Goal: Use online tool/utility: Utilize a website feature to perform a specific function

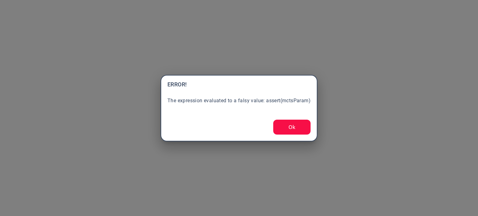
click at [307, 130] on button "Ok" at bounding box center [291, 127] width 37 height 15
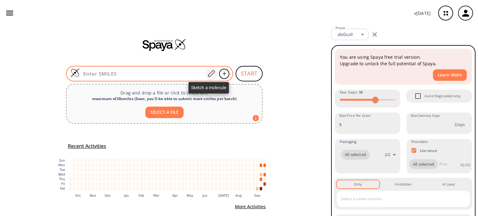
click at [209, 74] on icon at bounding box center [211, 74] width 8 height 8
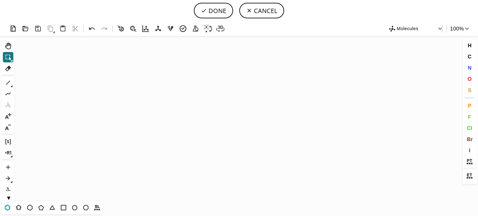
click at [11, 205] on icon at bounding box center [7, 208] width 8 height 8
click at [182, 125] on icon "Created with [PERSON_NAME] 2.3.0" at bounding box center [239, 118] width 444 height 165
click at [9, 80] on icon at bounding box center [8, 83] width 8 height 8
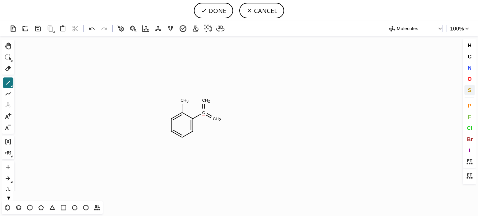
click at [468, 88] on span "S" at bounding box center [469, 90] width 3 height 6
click at [207, 114] on tspan "S" at bounding box center [207, 114] width 3 height 5
click at [204, 114] on tspan "S" at bounding box center [203, 113] width 3 height 5
click at [467, 78] on span "O" at bounding box center [469, 79] width 4 height 6
click at [207, 101] on tspan "O" at bounding box center [206, 101] width 3 height 5
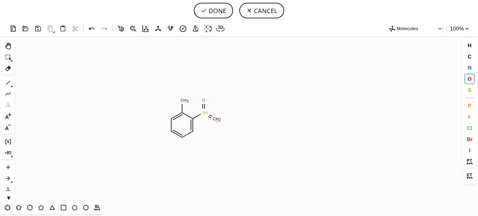
click at [217, 121] on tspan "O" at bounding box center [217, 121] width 3 height 5
click at [9, 84] on icon at bounding box center [8, 83] width 8 height 8
drag, startPoint x: 204, startPoint y: 111, endPoint x: 210, endPoint y: 109, distance: 7.0
click at [468, 81] on span "O" at bounding box center [469, 79] width 4 height 6
click at [215, 107] on tspan "O" at bounding box center [214, 107] width 3 height 5
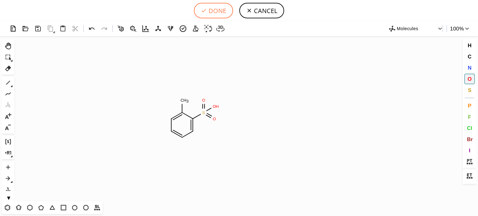
click at [218, 8] on button "DONE" at bounding box center [213, 11] width 39 height 16
type input "C1C=CC=C(S(O)(=O)=O)C=1C"
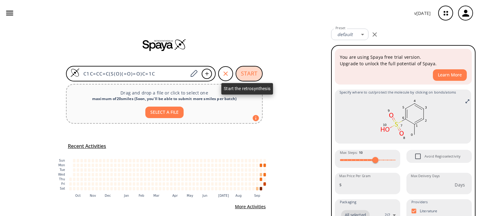
click at [237, 73] on button "START" at bounding box center [249, 74] width 27 height 16
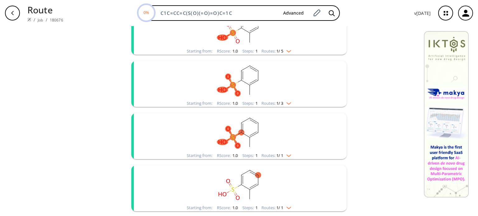
scroll to position [124, 0]
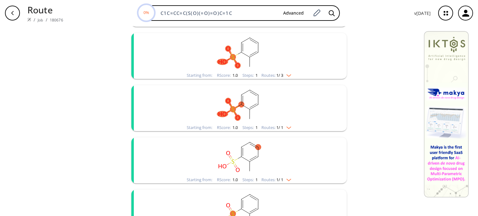
click at [287, 129] on div "Routes: 1 / 1" at bounding box center [276, 128] width 30 height 4
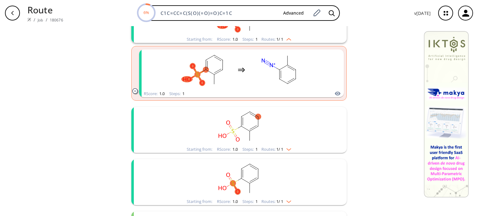
scroll to position [218, 0]
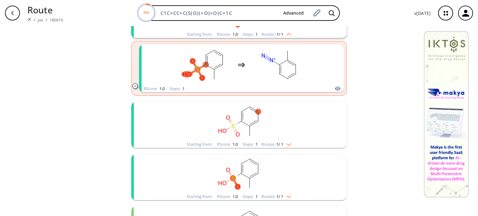
click at [292, 146] on div "Starting from: RScore : 1.0 Steps : 1 Routes: 1 / 1" at bounding box center [239, 144] width 114 height 7
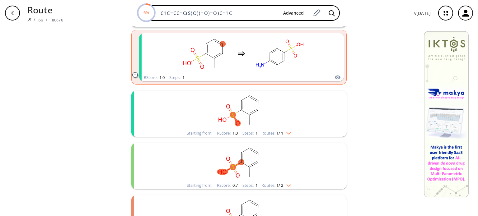
scroll to position [342, 0]
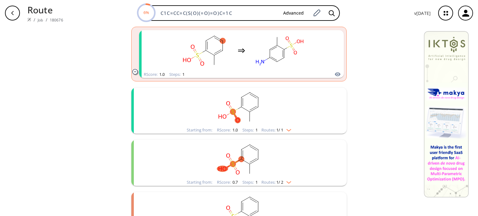
click at [289, 128] on img "clusters" at bounding box center [287, 129] width 8 height 5
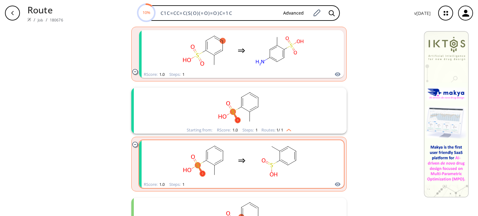
click at [287, 165] on rect "clusters" at bounding box center [280, 160] width 56 height 39
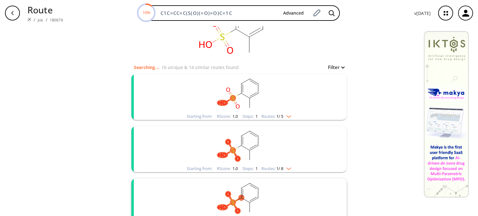
scroll to position [31, 0]
click at [289, 119] on div "Starting from: RScore : 1.0 Steps : 1 Routes: 1 / 5" at bounding box center [239, 116] width 114 height 7
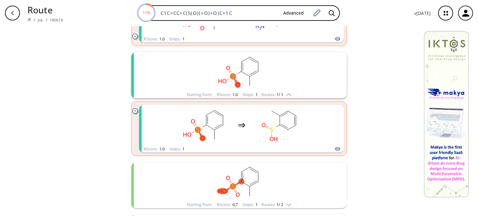
scroll to position [529, 0]
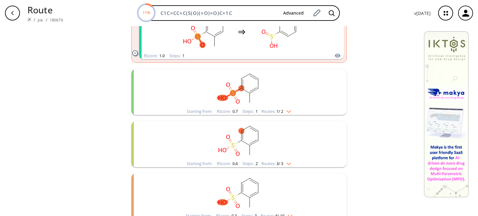
click at [290, 114] on div "Starting from: RScore : 0.7 Steps : 1 Routes: 1 / 2" at bounding box center [239, 111] width 114 height 7
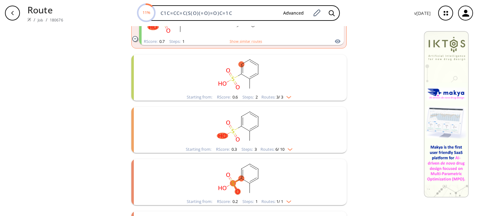
scroll to position [716, 0]
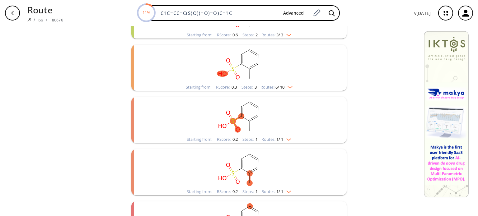
click at [291, 138] on div "Starting from: RScore : 0.2 Steps : 1 Routes: 1 / 1" at bounding box center [239, 139] width 114 height 7
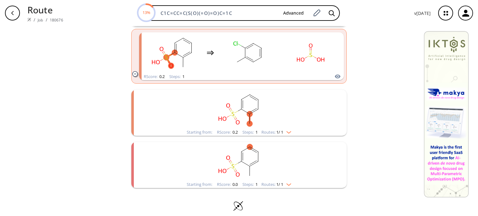
scroll to position [839, 0]
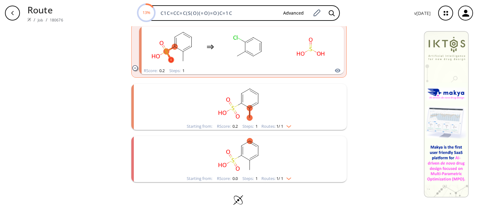
click at [289, 125] on img "clusters" at bounding box center [287, 125] width 8 height 5
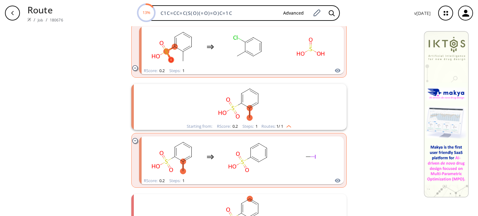
scroll to position [897, 0]
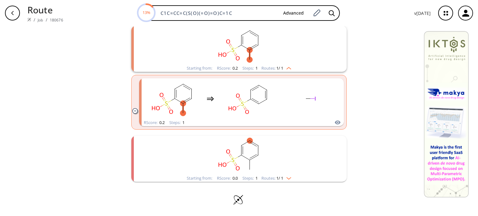
click at [288, 178] on img "clusters" at bounding box center [287, 177] width 8 height 5
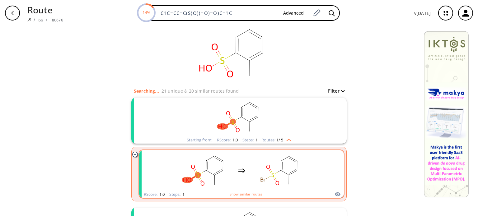
scroll to position [0, 0]
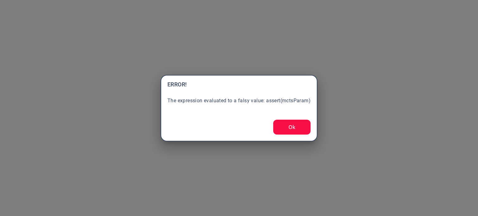
click at [287, 127] on button "Ok" at bounding box center [291, 127] width 37 height 15
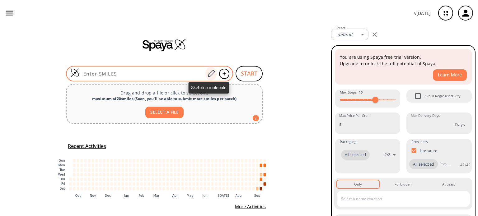
click at [211, 74] on icon at bounding box center [211, 74] width 8 height 8
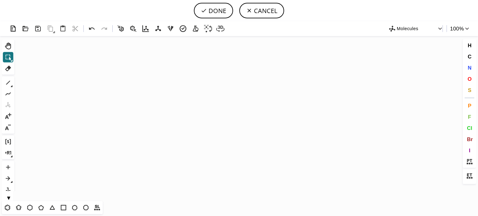
drag, startPoint x: 8, startPoint y: 208, endPoint x: 134, endPoint y: 165, distance: 133.1
click at [8, 207] on icon at bounding box center [7, 208] width 8 height 8
click at [220, 118] on icon "Created with [PERSON_NAME] 2.3.0" at bounding box center [239, 118] width 444 height 165
drag, startPoint x: 7, startPoint y: 81, endPoint x: 82, endPoint y: 83, distance: 75.3
click at [11, 82] on icon at bounding box center [8, 83] width 8 height 8
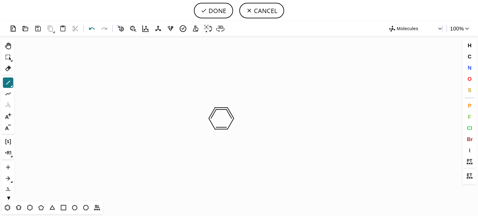
click at [90, 26] on icon at bounding box center [91, 28] width 9 height 9
click at [231, 106] on icon "Created with [PERSON_NAME] 2.3.0" at bounding box center [239, 118] width 444 height 165
click at [9, 68] on icon at bounding box center [8, 69] width 6 height 6
click at [206, 140] on tspan "3" at bounding box center [206, 141] width 2 height 5
click at [471, 78] on button "O" at bounding box center [469, 79] width 11 height 11
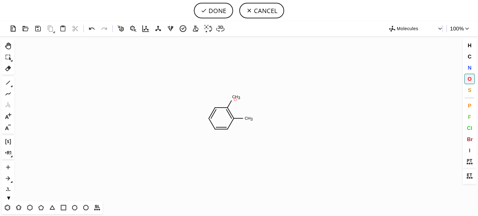
click at [235, 100] on tspan "O" at bounding box center [235, 99] width 3 height 5
click at [91, 30] on icon at bounding box center [91, 28] width 9 height 9
click at [7, 84] on icon at bounding box center [8, 83] width 8 height 8
drag, startPoint x: 210, startPoint y: 119, endPoint x: 204, endPoint y: 119, distance: 6.5
drag, startPoint x: 7, startPoint y: 69, endPoint x: 138, endPoint y: 73, distance: 131.4
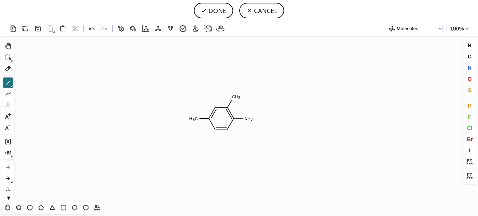
click at [10, 70] on icon at bounding box center [8, 68] width 8 height 8
click at [245, 122] on rect at bounding box center [248, 119] width 11 height 8
click at [468, 80] on span "O" at bounding box center [469, 79] width 4 height 6
click at [196, 120] on tspan "O" at bounding box center [196, 120] width 3 height 5
click at [9, 83] on icon at bounding box center [8, 83] width 8 height 8
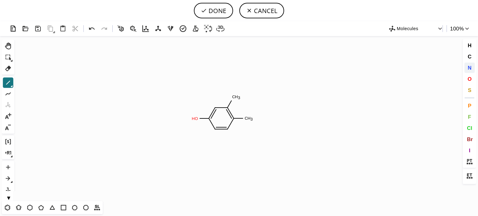
click at [473, 68] on button "N" at bounding box center [469, 68] width 11 height 11
click at [248, 120] on tspan "N" at bounding box center [248, 120] width 3 height 5
click at [7, 83] on icon at bounding box center [8, 83] width 8 height 8
click at [470, 79] on span "O" at bounding box center [469, 79] width 4 height 6
drag, startPoint x: 255, startPoint y: 109, endPoint x: 254, endPoint y: 120, distance: 10.9
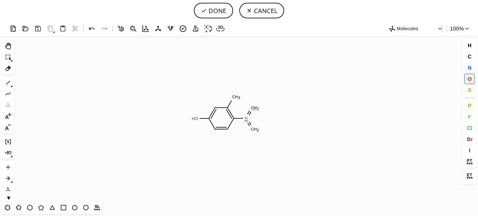
click at [255, 110] on tspan "O" at bounding box center [254, 109] width 3 height 5
click at [253, 128] on tspan "O" at bounding box center [253, 128] width 3 height 5
click at [220, 13] on button "DONE" at bounding box center [213, 11] width 39 height 16
type input "C1C(N(=O)=O)=C(C)C=C(O)C=1"
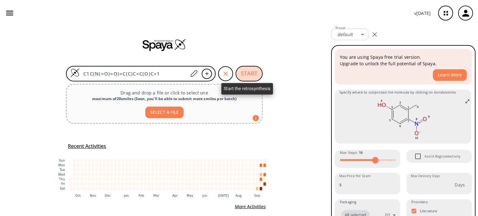
click at [248, 73] on button "START" at bounding box center [249, 74] width 27 height 16
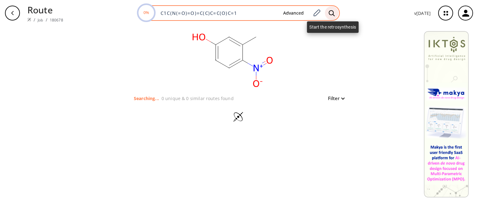
click at [330, 12] on icon at bounding box center [332, 13] width 6 height 7
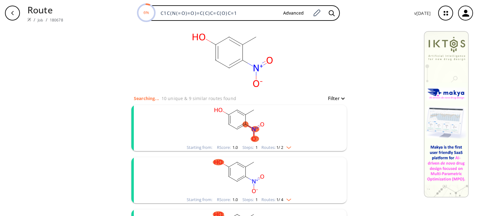
click at [287, 147] on img "clusters" at bounding box center [287, 146] width 8 height 5
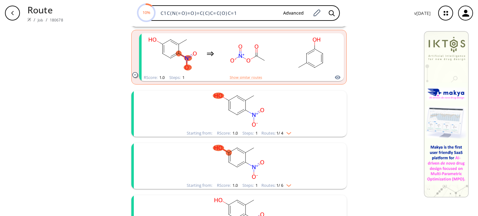
scroll to position [62, 0]
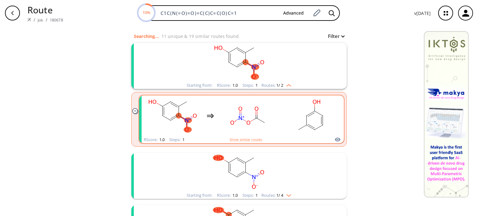
click at [262, 124] on ellipse "clusters" at bounding box center [265, 123] width 6 height 6
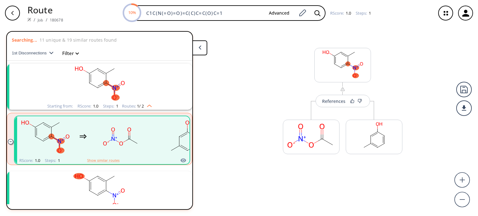
scroll to position [14, 0]
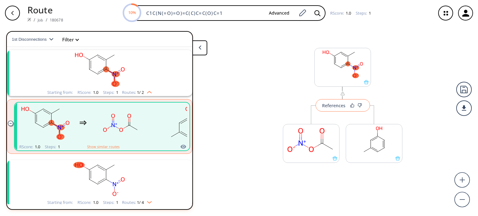
click at [335, 106] on div "References" at bounding box center [333, 106] width 23 height 4
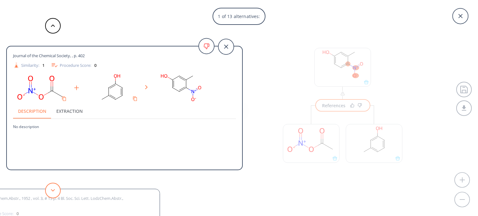
click at [59, 190] on button at bounding box center [53, 191] width 16 height 16
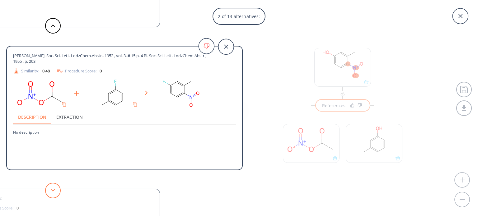
click at [59, 190] on button at bounding box center [53, 191] width 16 height 16
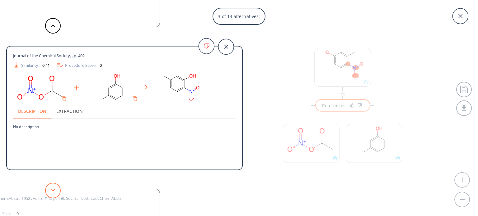
click at [59, 190] on button at bounding box center [53, 191] width 16 height 16
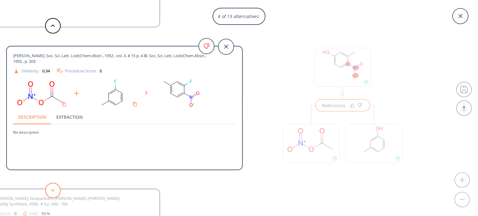
click at [59, 190] on button at bounding box center [53, 191] width 16 height 16
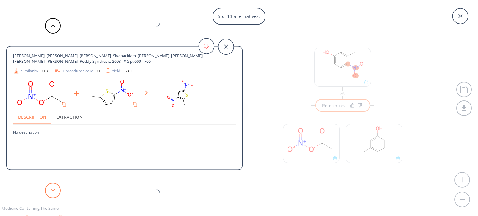
click at [59, 190] on button at bounding box center [53, 191] width 16 height 16
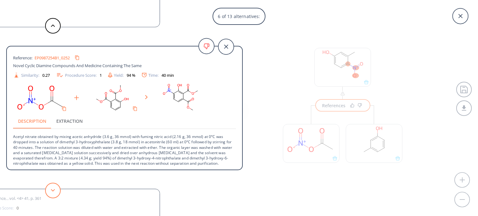
click at [59, 190] on button at bounding box center [53, 191] width 16 height 16
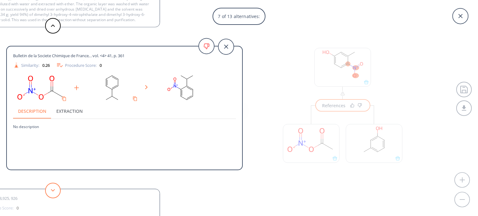
click at [49, 189] on button at bounding box center [53, 191] width 16 height 16
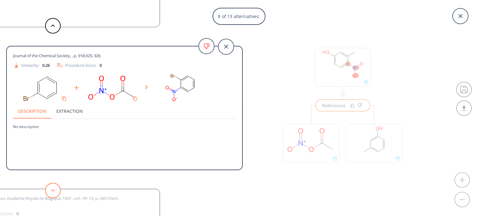
click at [49, 189] on button at bounding box center [53, 191] width 16 height 16
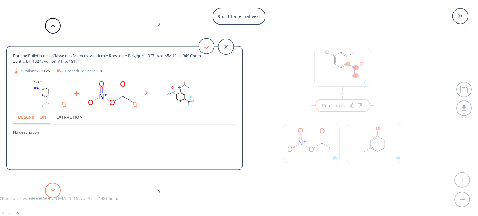
click at [47, 188] on button at bounding box center [53, 191] width 16 height 16
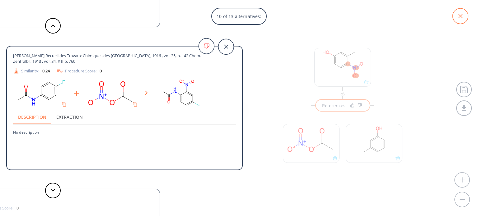
click at [462, 18] on icon at bounding box center [461, 16] width 16 height 16
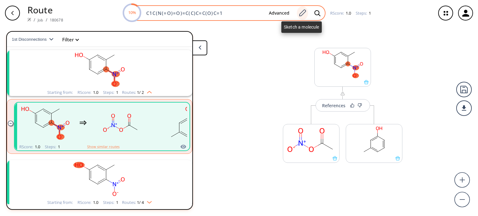
click at [299, 13] on icon at bounding box center [302, 13] width 8 height 8
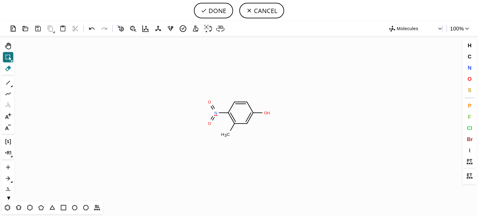
click at [8, 68] on icon at bounding box center [8, 69] width 6 height 6
click at [264, 115] on rect at bounding box center [266, 113] width 9 height 8
click at [220, 11] on button "DONE" at bounding box center [213, 11] width 39 height 16
type input "C1=CC=CC(C)=C1N(=O)=O"
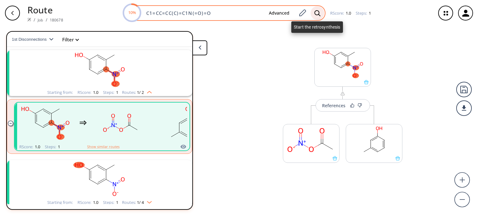
click at [319, 12] on icon at bounding box center [317, 13] width 6 height 7
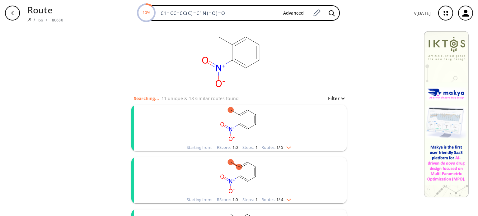
click at [286, 148] on img "clusters" at bounding box center [287, 146] width 8 height 5
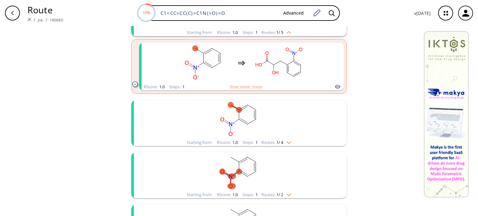
scroll to position [124, 0]
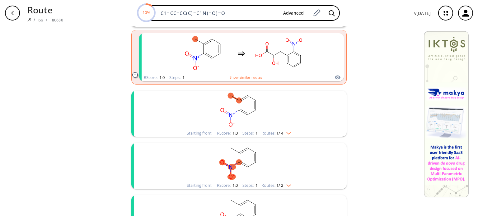
click at [288, 135] on div "Starting from: RScore : 1.0 Steps : 1 Routes: 1 / 4" at bounding box center [239, 133] width 114 height 7
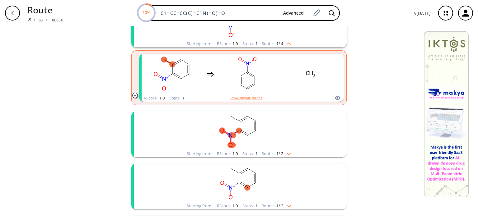
scroll to position [218, 0]
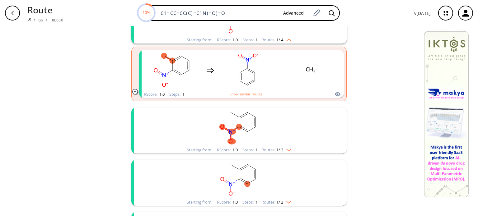
click at [288, 151] on img "clusters" at bounding box center [287, 149] width 8 height 5
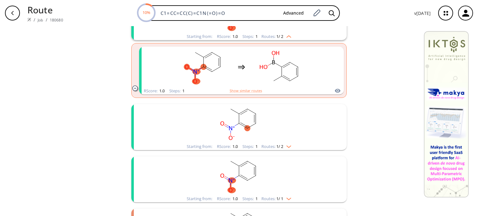
scroll to position [342, 0]
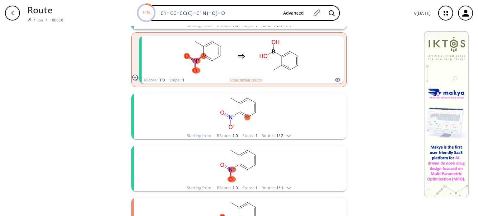
click at [290, 135] on img "clusters" at bounding box center [287, 134] width 8 height 5
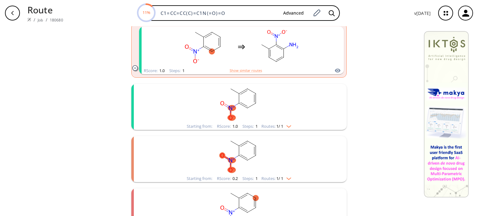
scroll to position [467, 0]
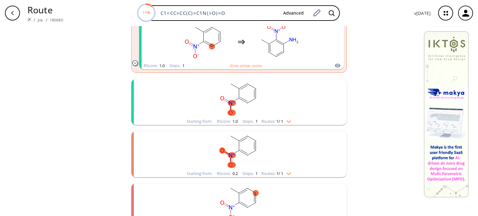
click at [288, 122] on img "clusters" at bounding box center [287, 120] width 8 height 5
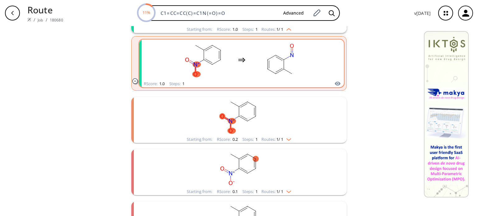
scroll to position [560, 0]
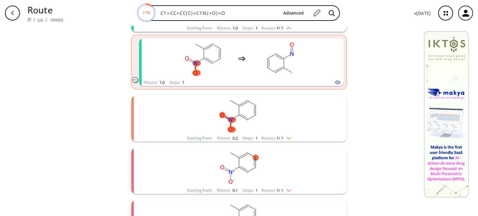
click at [290, 138] on img "clusters" at bounding box center [287, 137] width 8 height 5
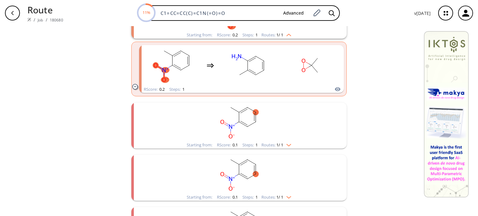
scroll to position [685, 0]
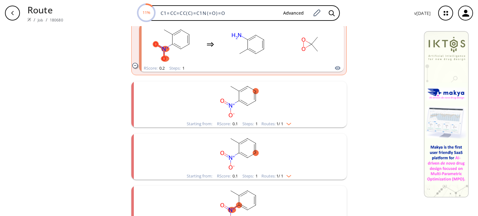
click at [287, 124] on img "clusters" at bounding box center [287, 122] width 8 height 5
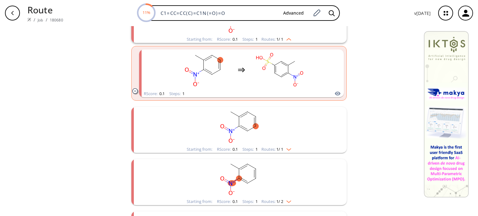
scroll to position [778, 0]
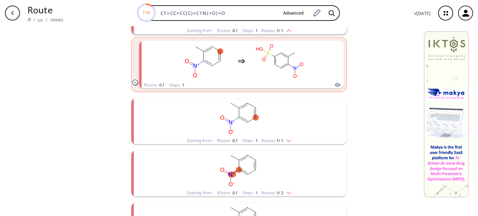
click at [287, 143] on div "Routes: 1 / 1" at bounding box center [276, 141] width 30 height 4
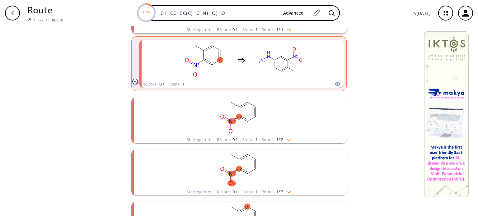
scroll to position [903, 0]
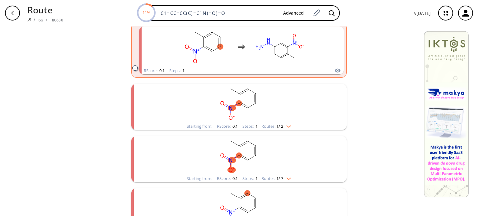
click at [288, 127] on img "clusters" at bounding box center [287, 125] width 8 height 5
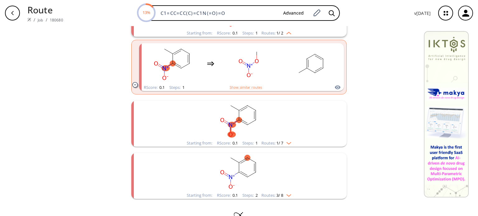
scroll to position [1013, 0]
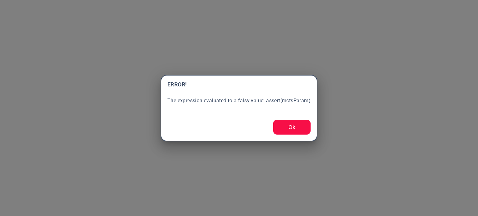
click at [295, 126] on button "Ok" at bounding box center [291, 127] width 37 height 15
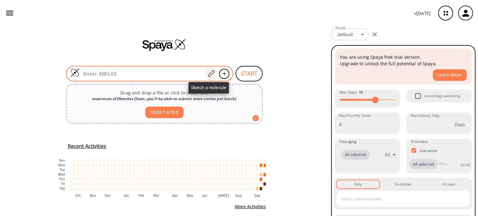
click at [207, 74] on icon at bounding box center [211, 74] width 8 height 8
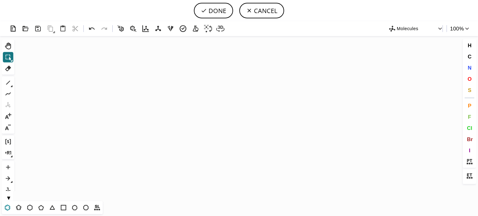
click at [6, 205] on icon at bounding box center [7, 208] width 8 height 8
click at [207, 129] on icon "Created with [PERSON_NAME] 2.3.0" at bounding box center [239, 118] width 444 height 165
drag, startPoint x: 7, startPoint y: 83, endPoint x: 59, endPoint y: 91, distance: 52.8
click at [11, 83] on icon at bounding box center [8, 83] width 8 height 8
drag, startPoint x: 4, startPoint y: 69, endPoint x: 20, endPoint y: 70, distance: 15.6
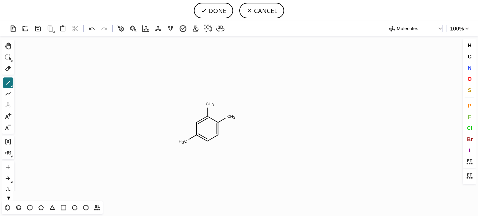
click at [5, 69] on icon at bounding box center [8, 68] width 8 height 8
click at [226, 116] on rect at bounding box center [231, 117] width 11 height 8
click at [7, 84] on icon at bounding box center [8, 83] width 8 height 8
drag, startPoint x: 208, startPoint y: 155, endPoint x: 210, endPoint y: 178, distance: 22.5
drag, startPoint x: 471, startPoint y: 90, endPoint x: 406, endPoint y: 102, distance: 65.9
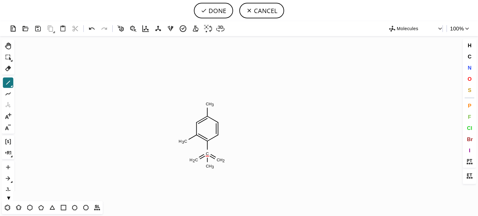
click at [470, 90] on button "S" at bounding box center [469, 90] width 11 height 11
click at [208, 157] on tspan "S" at bounding box center [208, 157] width 3 height 5
drag, startPoint x: 207, startPoint y: 154, endPoint x: 227, endPoint y: 162, distance: 22.0
click at [207, 155] on tspan "S" at bounding box center [206, 154] width 3 height 5
click at [472, 79] on button "O" at bounding box center [469, 79] width 11 height 11
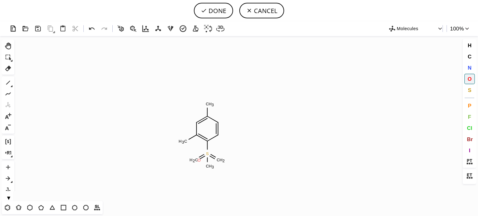
click at [203, 162] on icon "Created with [PERSON_NAME] 2.3.0 S C H 2 C H 3 C H 2 C H 3 C H 3 O" at bounding box center [239, 118] width 444 height 165
click at [90, 27] on icon at bounding box center [91, 28] width 9 height 9
click at [197, 163] on tspan "O" at bounding box center [197, 163] width 3 height 5
click at [220, 163] on tspan "O" at bounding box center [219, 163] width 3 height 5
click at [210, 169] on tspan "O" at bounding box center [209, 169] width 3 height 5
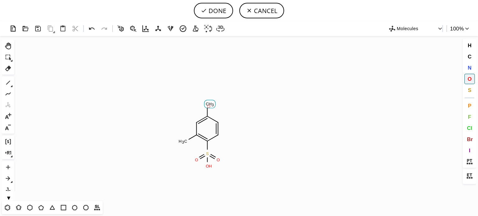
click at [209, 106] on tspan "O" at bounding box center [208, 106] width 3 height 5
click at [212, 12] on button "DONE" at bounding box center [213, 11] width 39 height 16
type input "C1C(C)=C(S(O)(=O)=O)C=CC=1O"
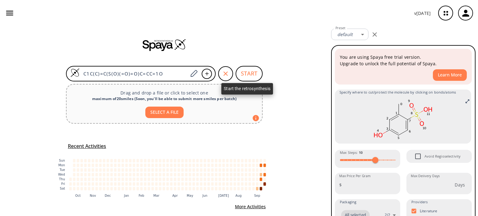
click at [246, 74] on button "START" at bounding box center [249, 74] width 27 height 16
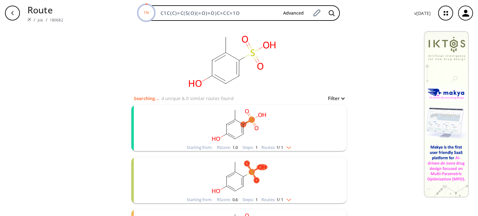
click at [289, 148] on img "clusters" at bounding box center [287, 146] width 8 height 5
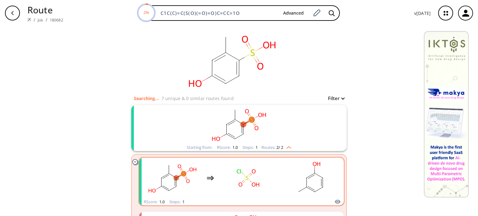
click at [260, 178] on rect "clusters" at bounding box center [248, 178] width 56 height 39
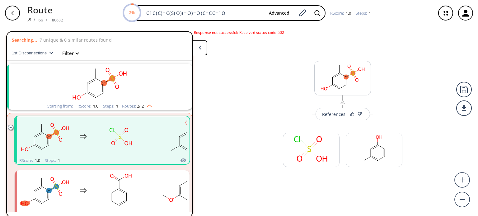
scroll to position [14, 0]
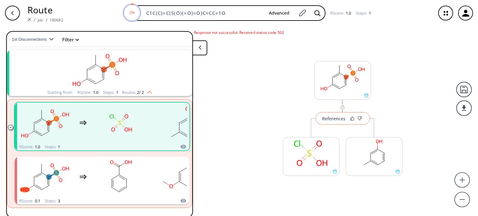
click at [331, 121] on div "References" at bounding box center [333, 119] width 23 height 4
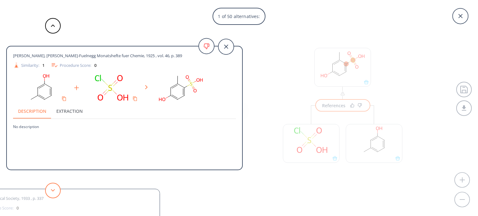
click at [52, 194] on button at bounding box center [53, 191] width 16 height 16
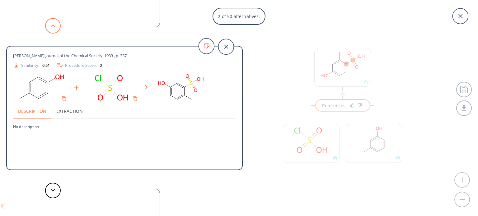
click at [57, 26] on button at bounding box center [53, 26] width 16 height 16
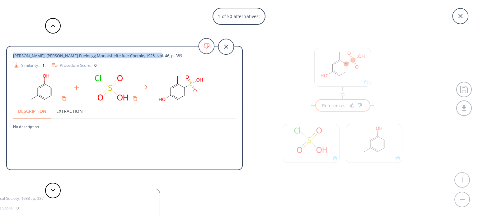
drag, startPoint x: 158, startPoint y: 56, endPoint x: 12, endPoint y: 53, distance: 146.0
click at [12, 53] on div "[PERSON_NAME], [PERSON_NAME]-Fuelnegg Monatshefte fuer Chemie, 1925 , vol. 46, …" at bounding box center [124, 109] width 235 height 115
copy span "[PERSON_NAME], [PERSON_NAME]-Fuelnegg Monatshefte fuer Chemie, 1925 , vol. 46, …"
